Goal: Consume media (video, audio): Consume media (video, audio)

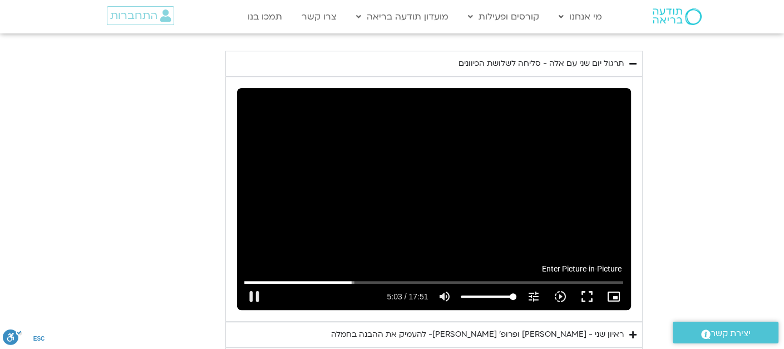
type input "303.185394"
click at [614, 290] on icon "picture_in_picture_alt" at bounding box center [613, 296] width 13 height 13
click at [588, 283] on button "fullscreen" at bounding box center [586, 296] width 27 height 27
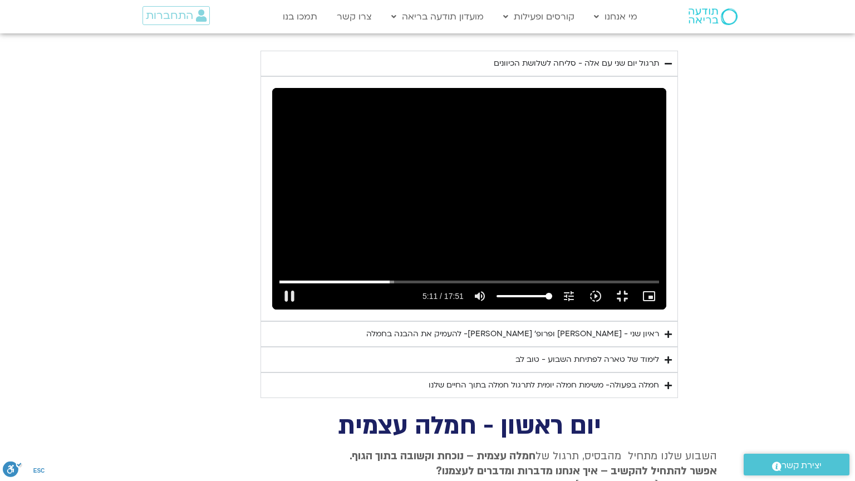
type input "311.453673"
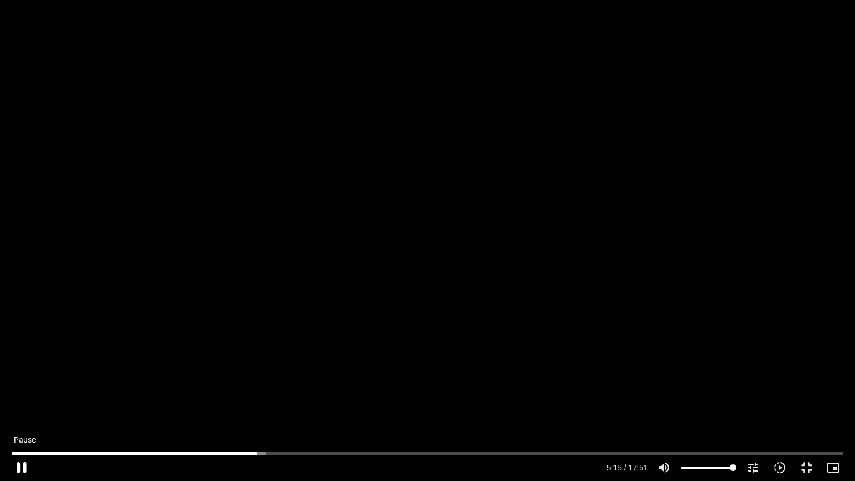
click at [23, 348] on button "pause" at bounding box center [21, 467] width 27 height 27
click at [24, 348] on button "play_arrow" at bounding box center [21, 467] width 27 height 27
click at [18, 348] on button "pause" at bounding box center [21, 467] width 27 height 27
click at [784, 348] on button "fullscreen_exit" at bounding box center [806, 467] width 27 height 27
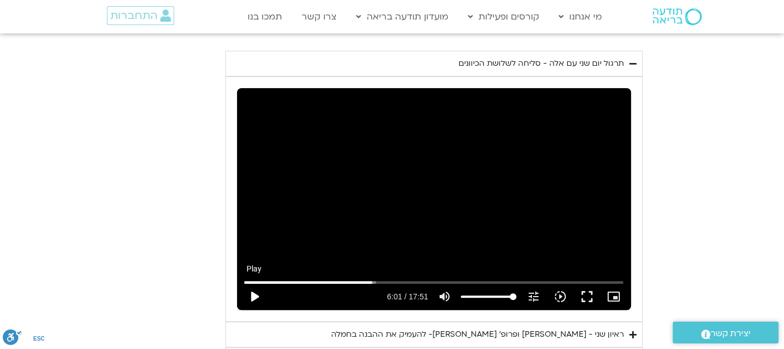
click at [254, 283] on button "play_arrow" at bounding box center [254, 296] width 27 height 27
click at [587, 283] on button "fullscreen" at bounding box center [586, 296] width 27 height 27
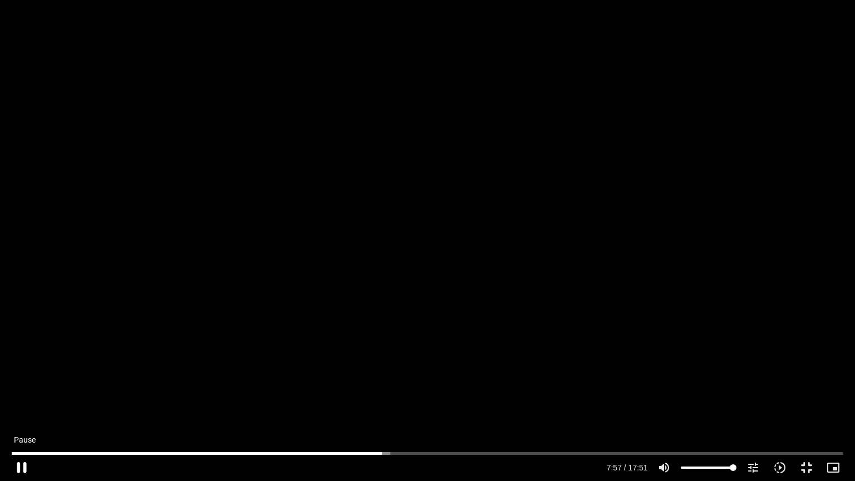
click at [26, 348] on button "pause" at bounding box center [21, 467] width 27 height 27
click at [20, 348] on button "play_arrow" at bounding box center [21, 467] width 27 height 27
click at [18, 348] on button "pause" at bounding box center [21, 467] width 27 height 27
click at [21, 348] on button "play_arrow" at bounding box center [21, 467] width 27 height 27
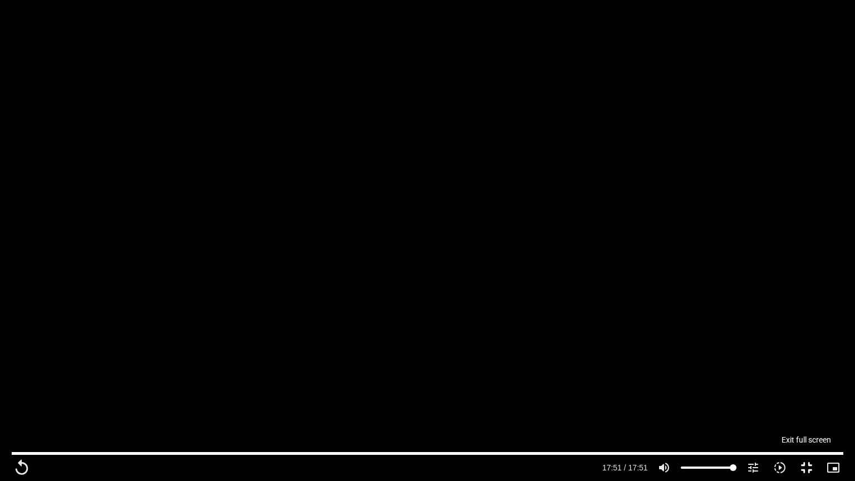
click at [784, 348] on button "fullscreen_exit" at bounding box center [806, 467] width 27 height 27
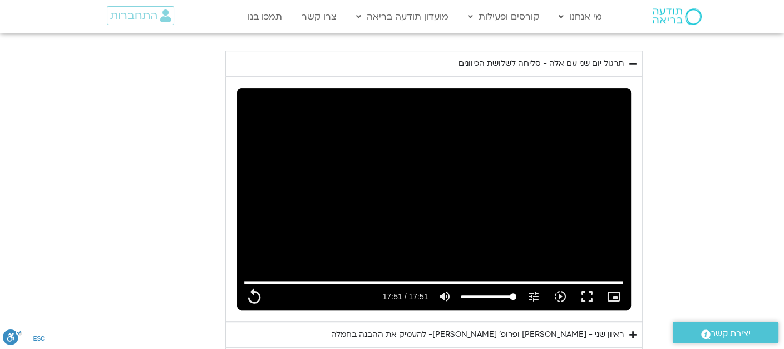
scroll to position [719, 0]
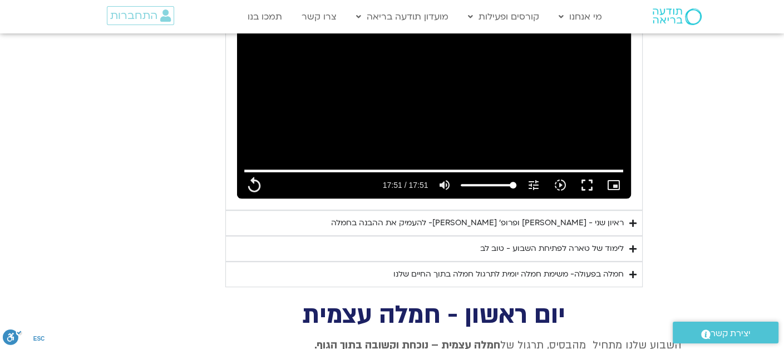
click at [502, 216] on div "ראיון שני - טארה בראך ופרופ׳ דן סיגל- להעמיק את ההבנה בחמלה" at bounding box center [477, 222] width 293 height 13
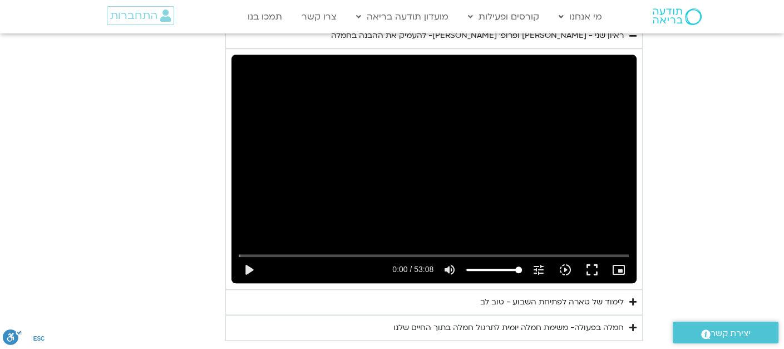
scroll to position [886, 0]
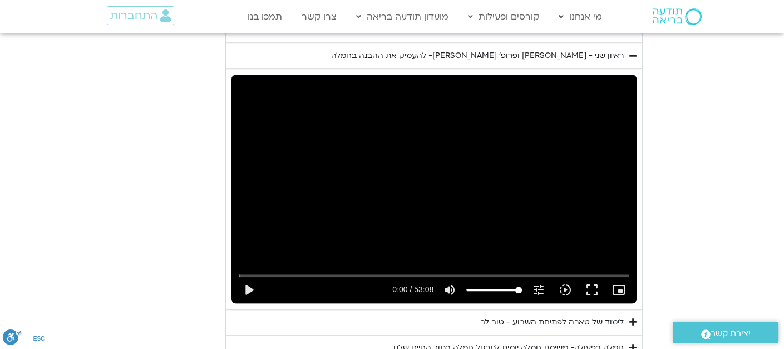
type input "1071.88"
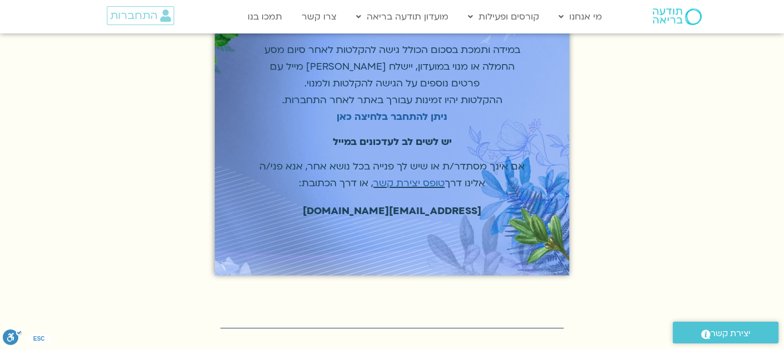
scroll to position [111, 0]
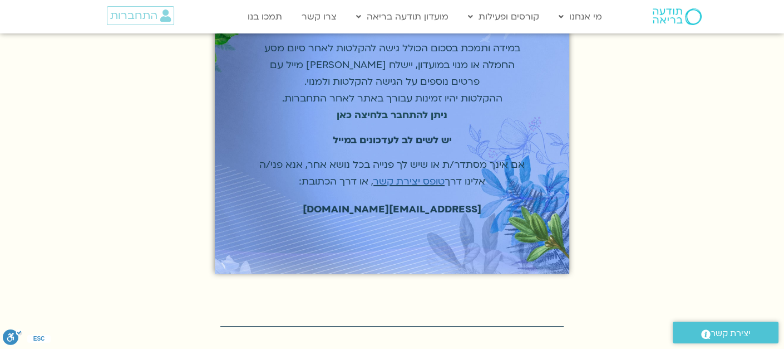
click at [354, 114] on strong "ניתן להתחבר בלחיצה כאן" at bounding box center [392, 115] width 111 height 13
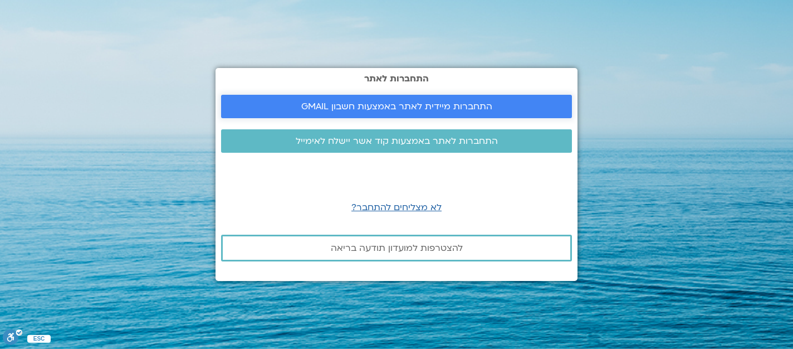
click at [439, 107] on span "התחברות מיידית לאתר באמצעות חשבון GMAIL" at bounding box center [396, 106] width 191 height 10
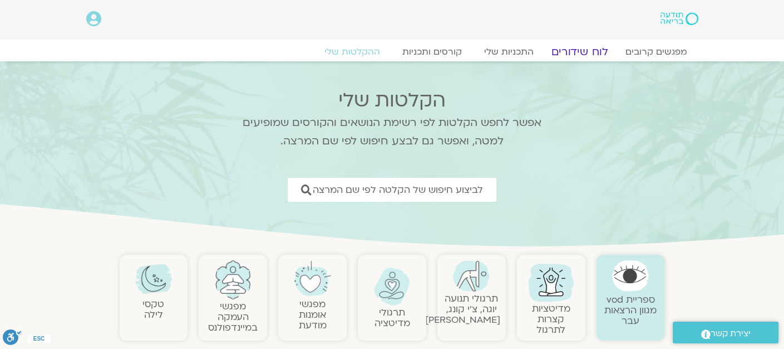
click at [575, 51] on link "לוח שידורים" at bounding box center [580, 51] width 84 height 13
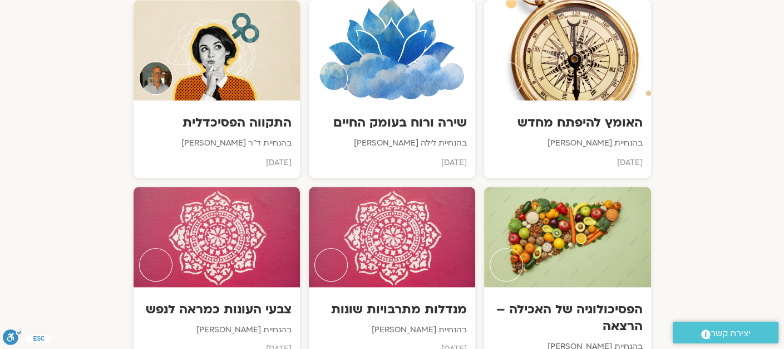
scroll to position [1058, 0]
